Goal: Browse casually

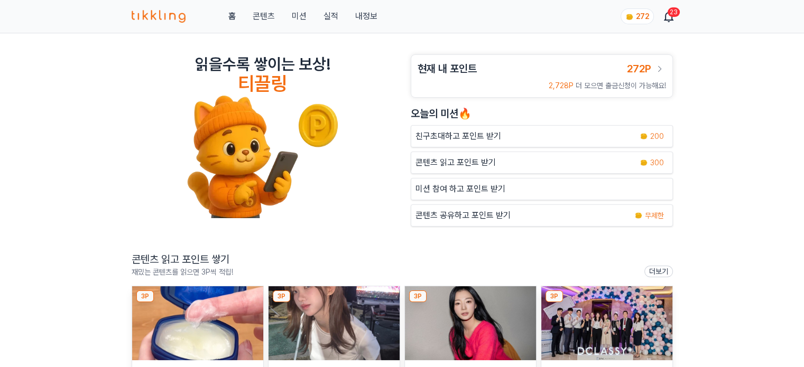
scroll to position [53, 0]
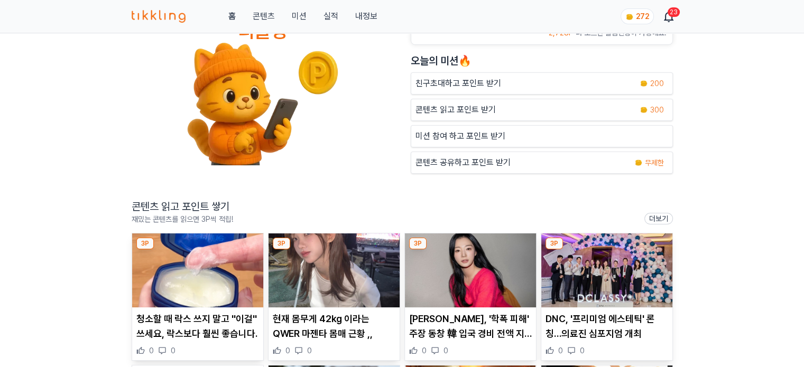
click at [170, 264] on img at bounding box center [197, 271] width 131 height 74
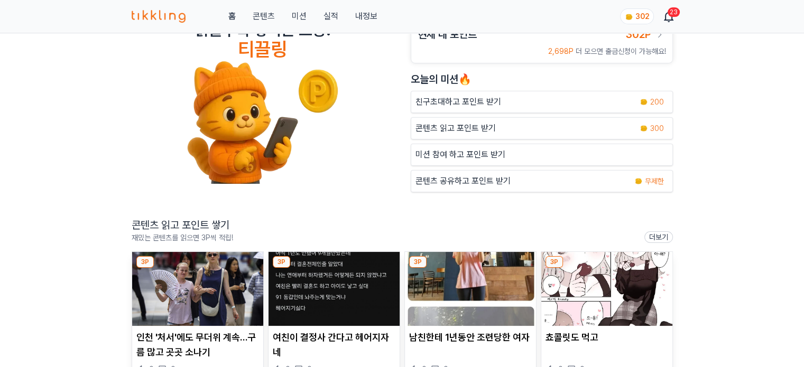
scroll to position [53, 0]
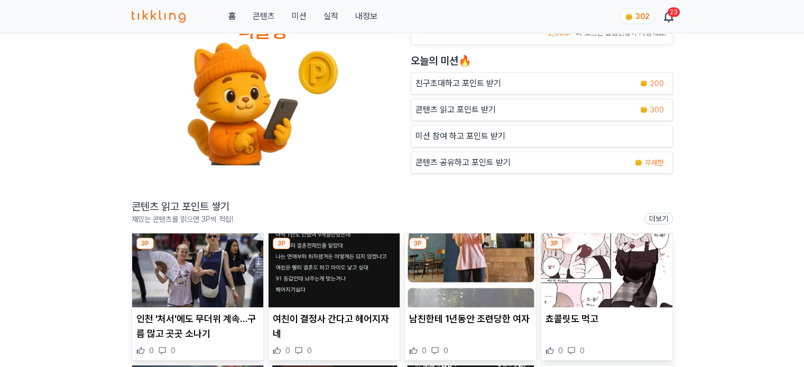
click at [228, 248] on img at bounding box center [197, 271] width 131 height 74
